Goal: Task Accomplishment & Management: Manage account settings

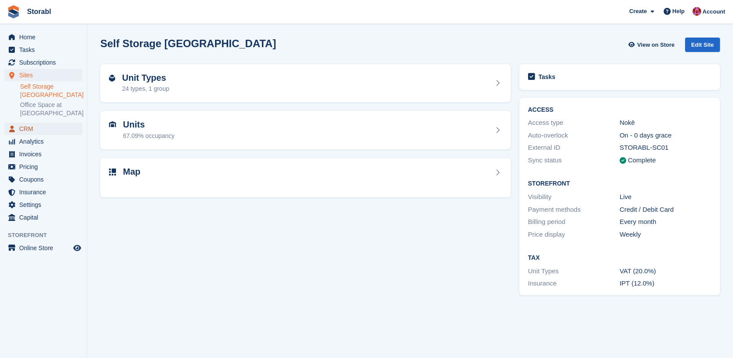
click at [26, 132] on span "CRM" at bounding box center [45, 129] width 52 height 12
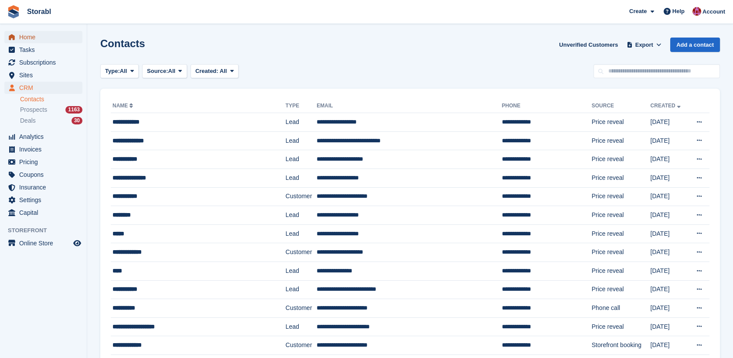
click at [24, 34] on span "Home" at bounding box center [45, 37] width 52 height 12
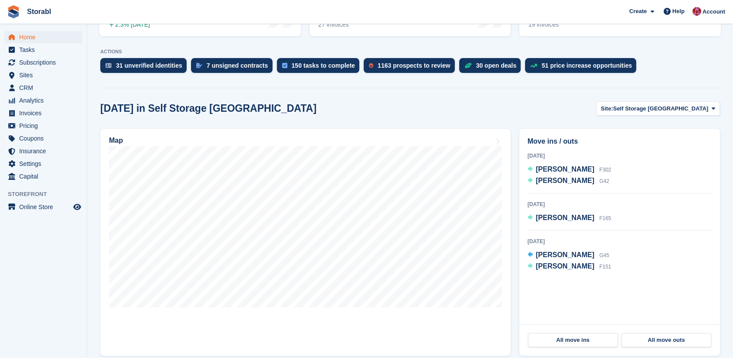
scroll to position [178, 0]
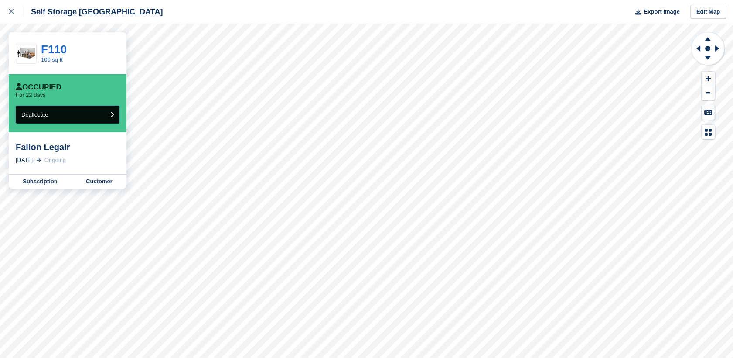
click at [108, 120] on button "Deallocate" at bounding box center [68, 115] width 104 height 18
click at [99, 180] on link "Customer" at bounding box center [99, 181] width 55 height 14
